Goal: Task Accomplishment & Management: Use online tool/utility

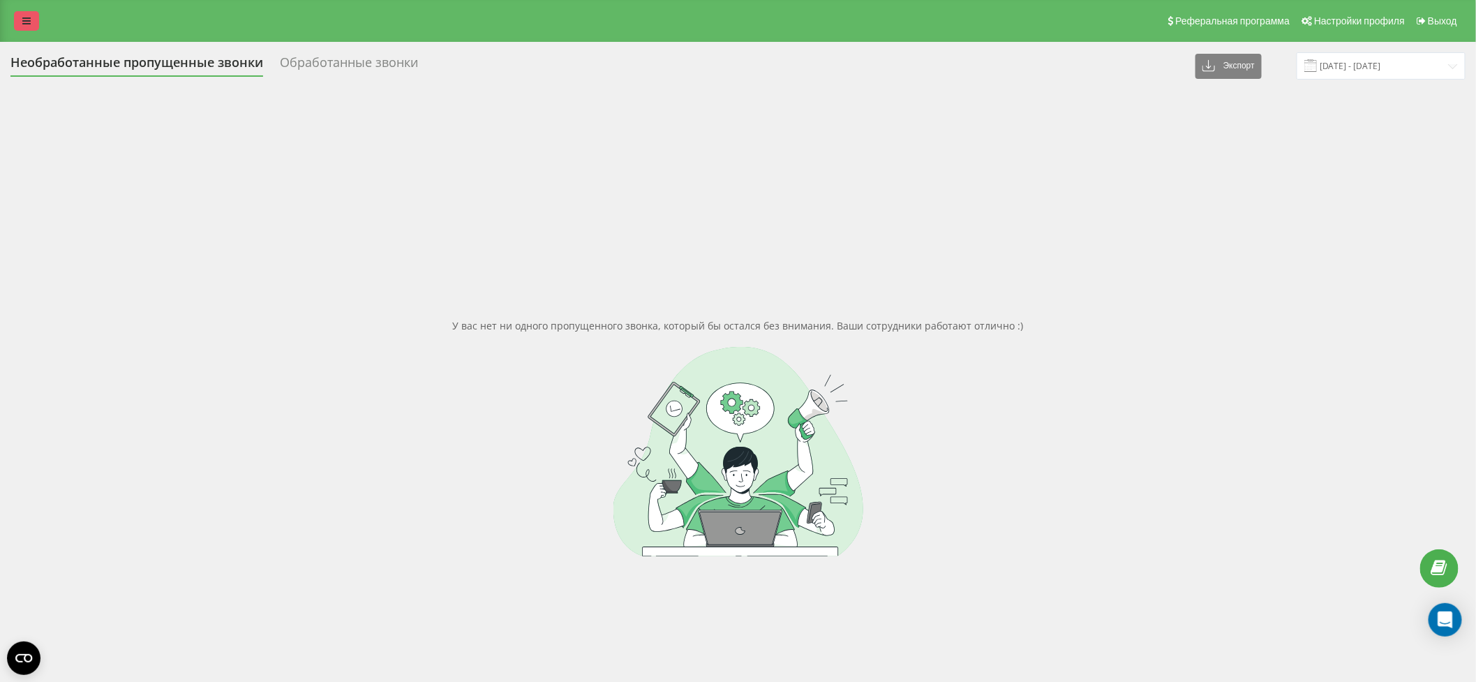
click at [29, 22] on icon at bounding box center [26, 21] width 8 height 10
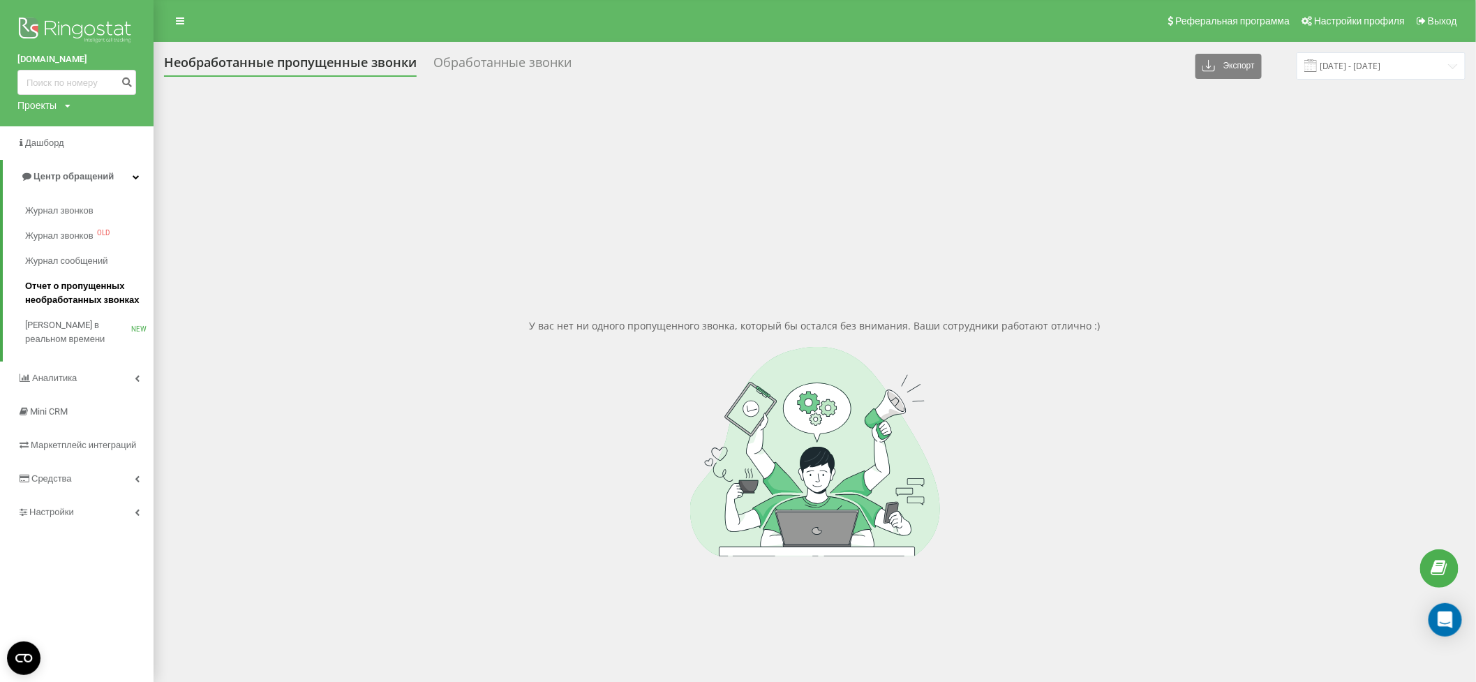
click at [66, 287] on span "Отчет о пропущенных необработанных звонках" at bounding box center [85, 293] width 121 height 28
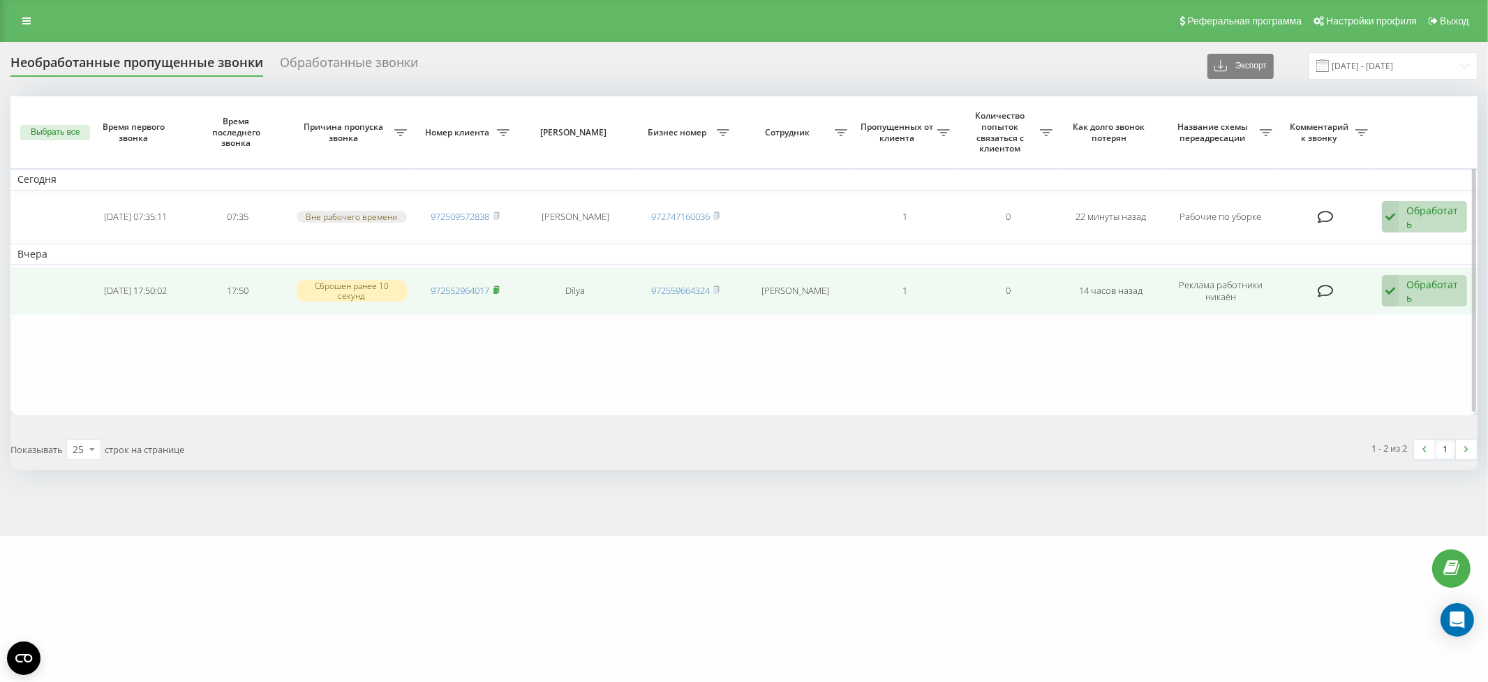
click at [500, 285] on icon at bounding box center [496, 289] width 6 height 8
click at [1419, 285] on div "Обработать" at bounding box center [1432, 291] width 53 height 27
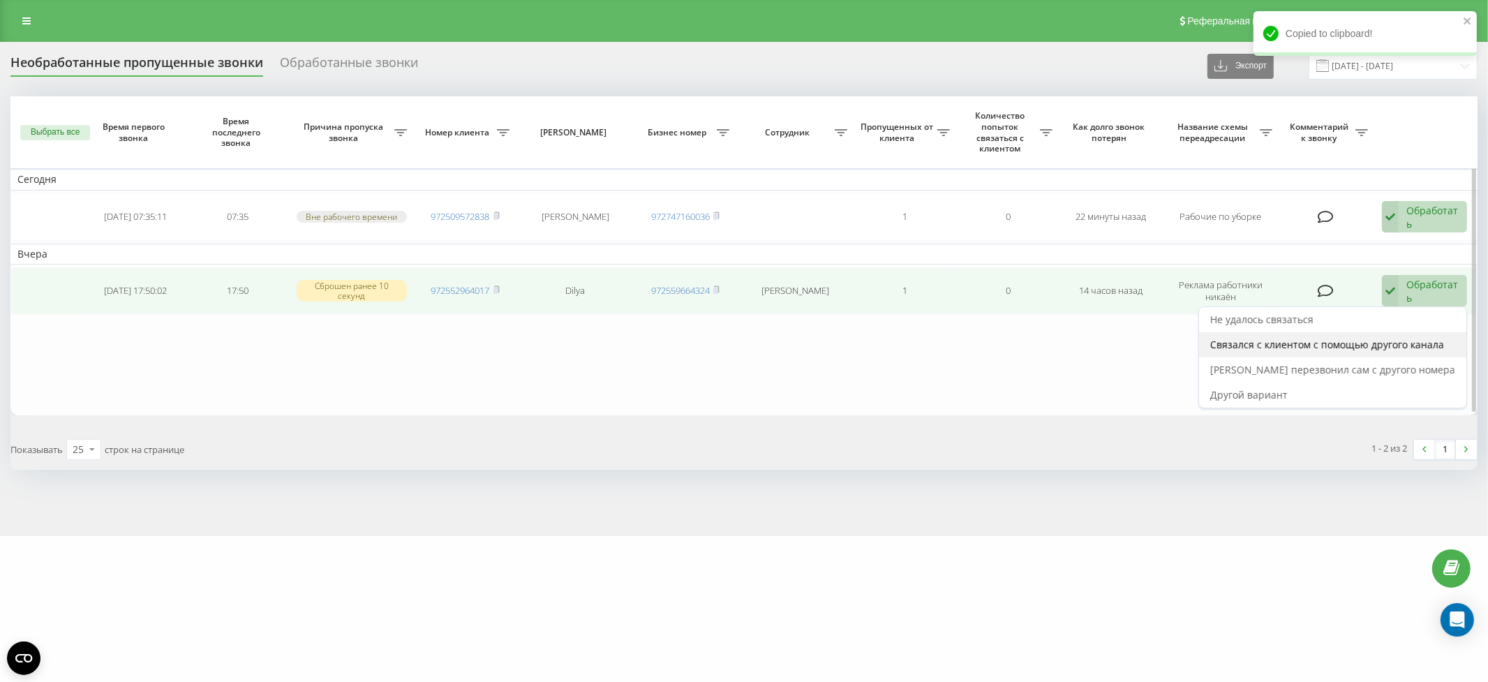
click at [1413, 343] on span "Связался с клиентом с помощью другого канала" at bounding box center [1327, 344] width 234 height 13
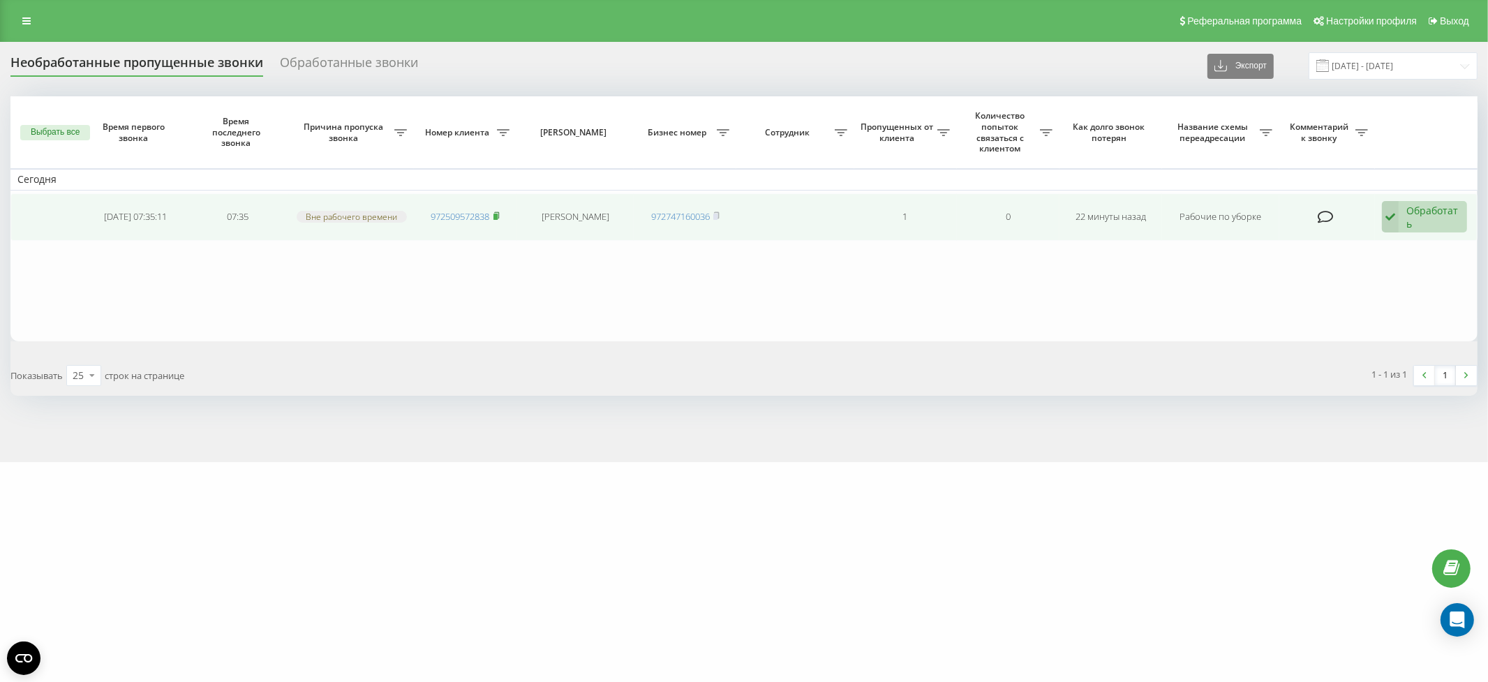
click at [497, 214] on rect at bounding box center [495, 217] width 4 height 6
click at [1424, 214] on div "Обработать" at bounding box center [1432, 217] width 53 height 27
click at [1406, 270] on span "Связался с клиентом с помощью другого канала" at bounding box center [1327, 270] width 234 height 13
